Goal: Check status: Check status

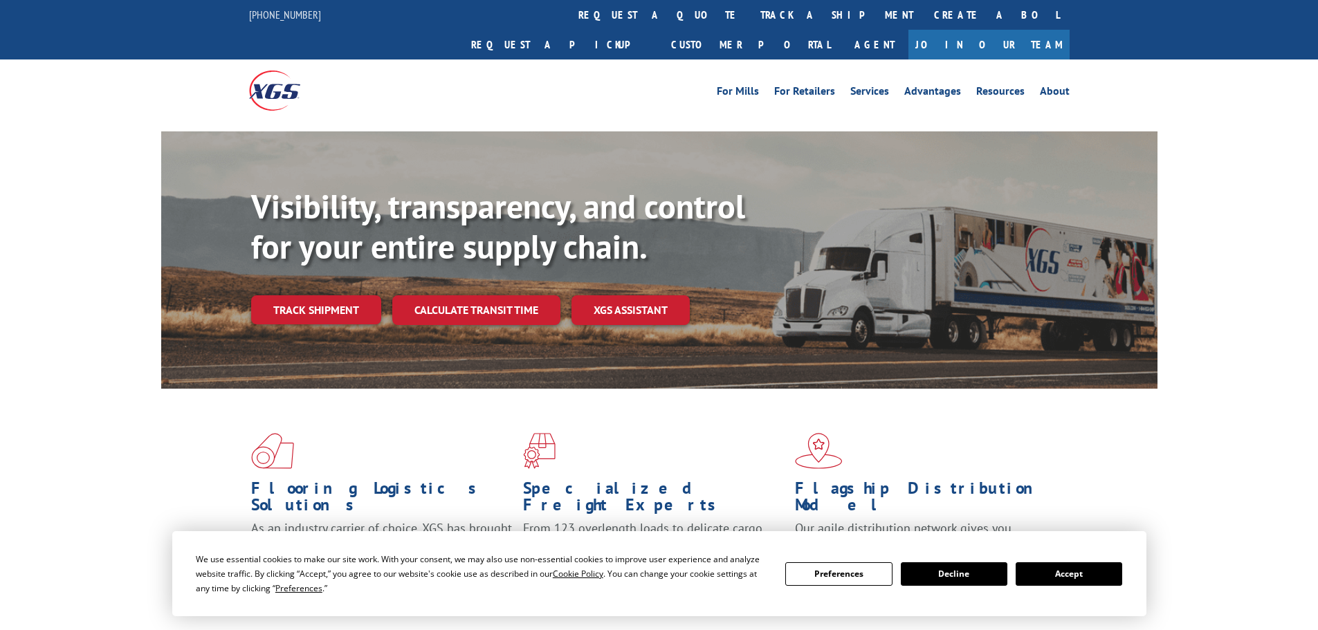
click at [750, 12] on link "track a shipment" at bounding box center [837, 15] width 174 height 30
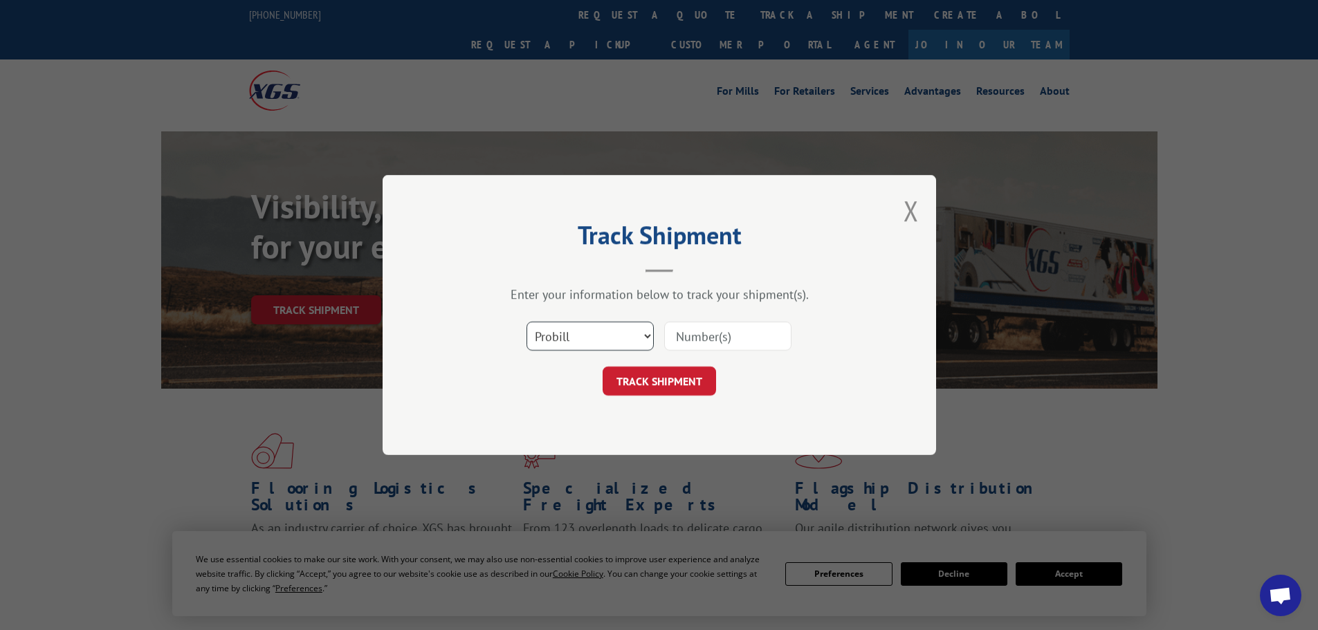
click at [553, 341] on select "Select category... Probill BOL PO" at bounding box center [589, 336] width 127 height 29
select select "bol"
click at [526, 322] on select "Select category... Probill BOL PO" at bounding box center [589, 336] width 127 height 29
click at [689, 342] on input at bounding box center [727, 336] width 127 height 29
paste input "6008814"
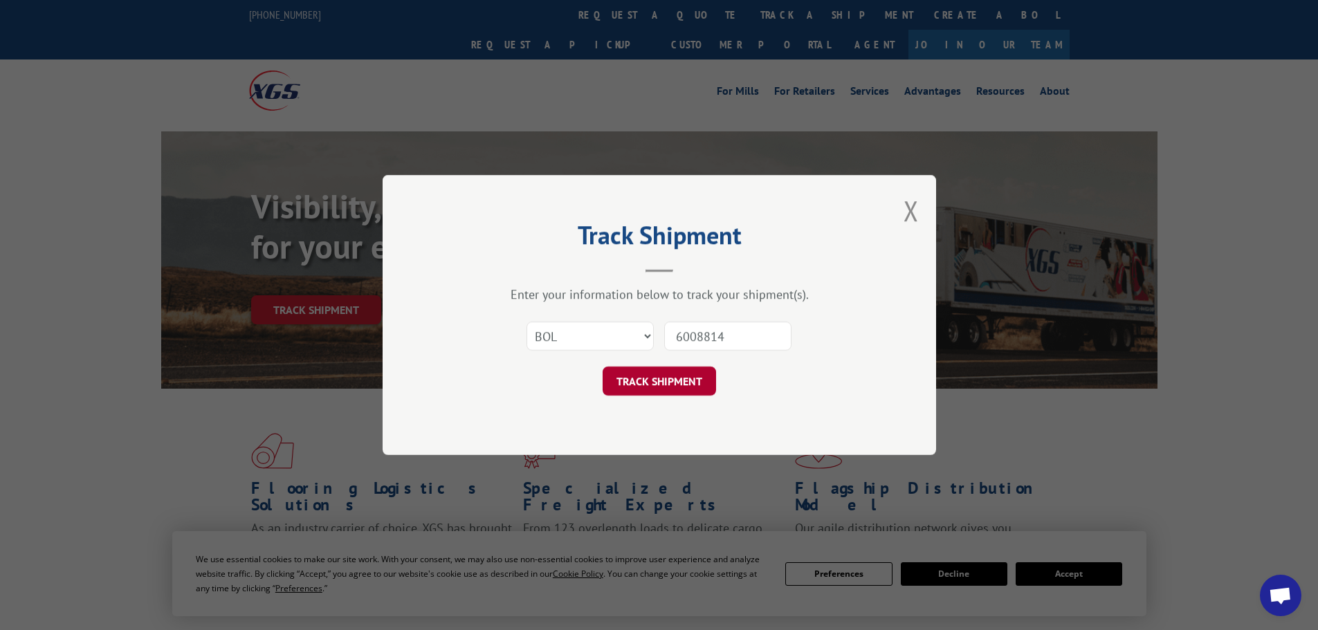
type input "6008814"
click at [663, 392] on button "TRACK SHIPMENT" at bounding box center [659, 381] width 113 height 29
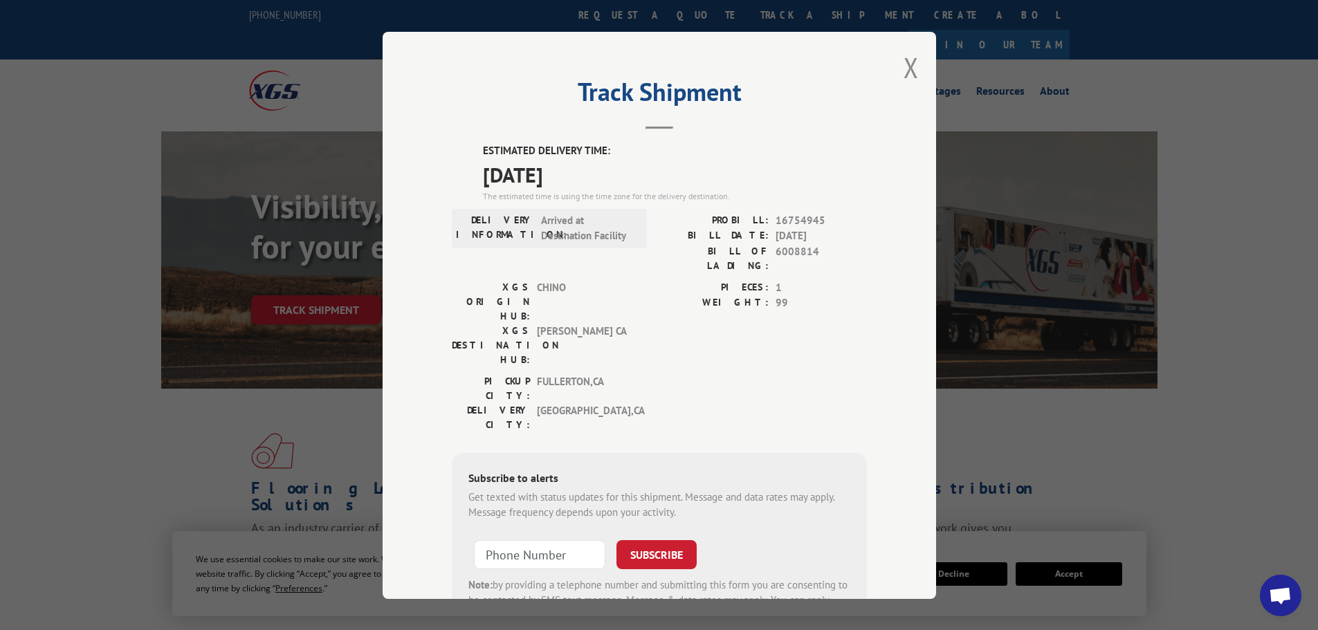
click at [890, 61] on div "Track Shipment ESTIMATED DELIVERY TIME: [DATE] The estimated time is using the …" at bounding box center [659, 315] width 553 height 567
click at [904, 67] on button "Close modal" at bounding box center [911, 67] width 15 height 37
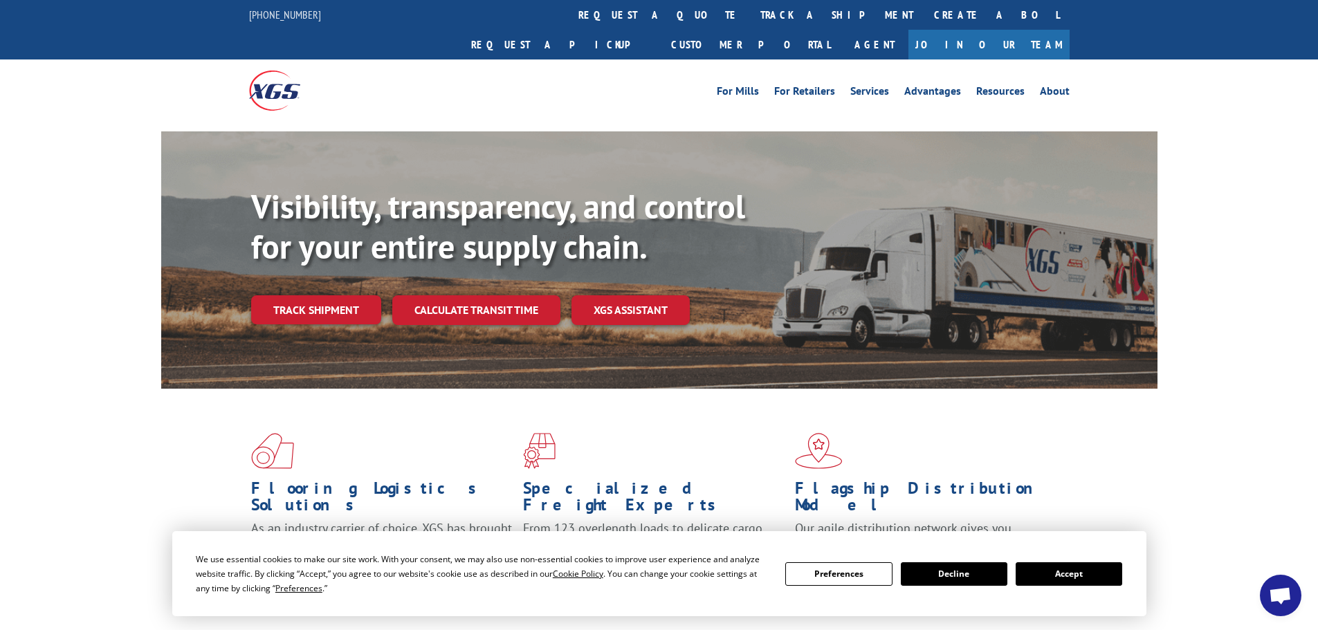
click at [960, 576] on button "Decline" at bounding box center [954, 574] width 107 height 24
